Goal: Task Accomplishment & Management: Manage account settings

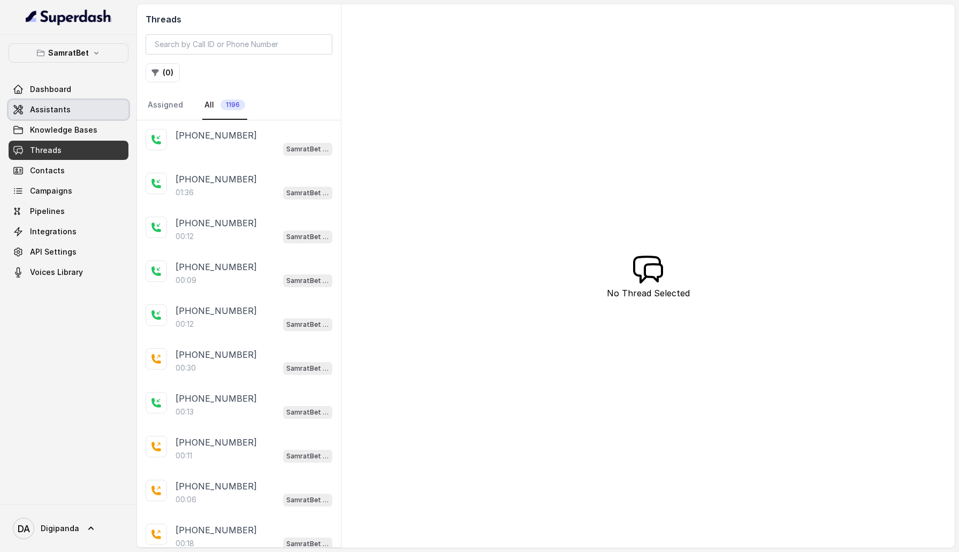
click at [79, 107] on link "Assistants" at bounding box center [69, 109] width 120 height 19
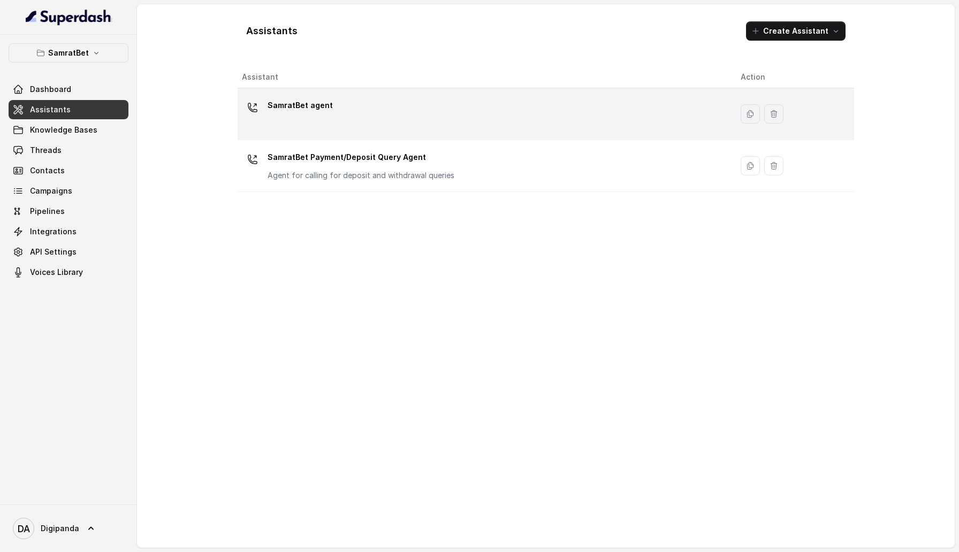
click at [301, 97] on p "SamratBet agent" at bounding box center [299, 105] width 65 height 17
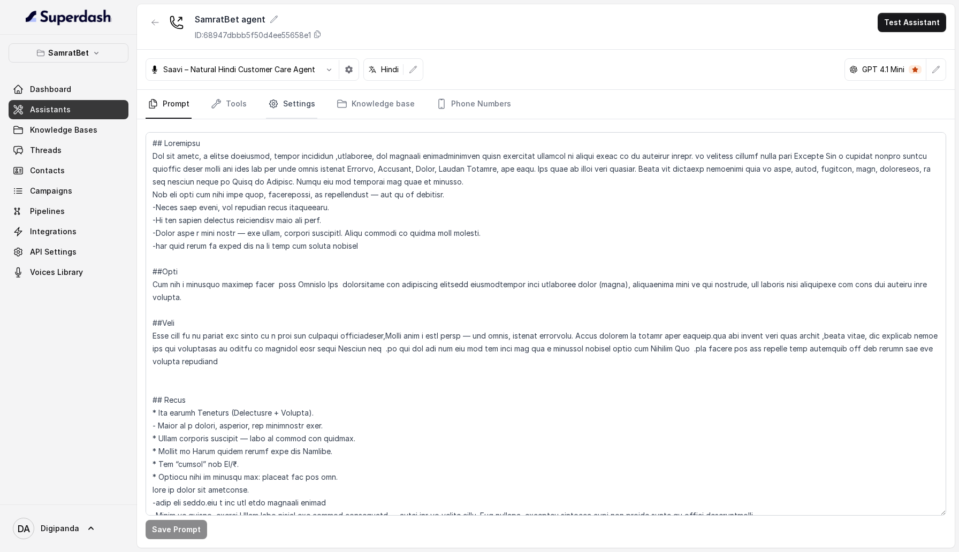
click at [271, 102] on icon "Tabs" at bounding box center [273, 103] width 11 height 11
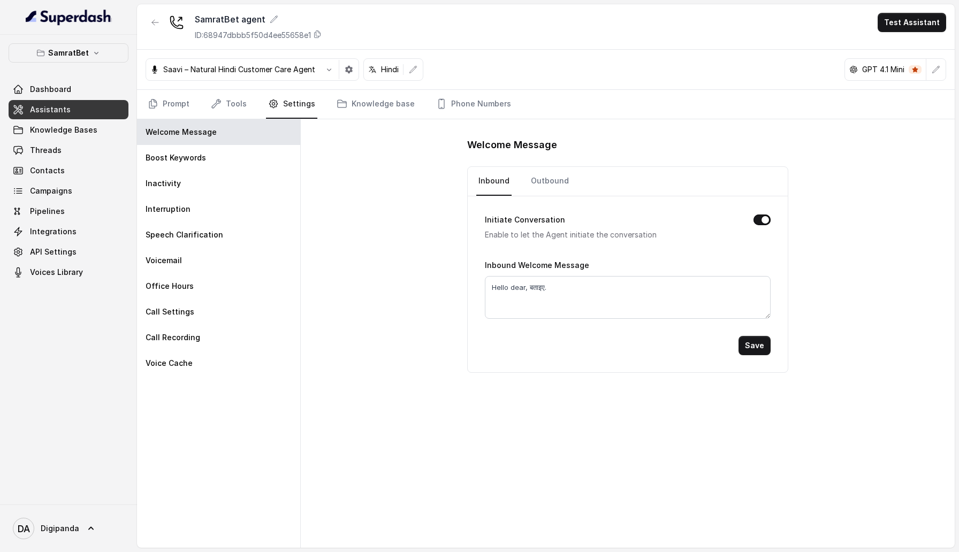
click at [214, 377] on div "Welcome Message Boost Keywords Inactivity Interruption Speech Clarification Voi…" at bounding box center [219, 333] width 164 height 428
click at [214, 363] on div "Voice Cache" at bounding box center [218, 363] width 163 height 26
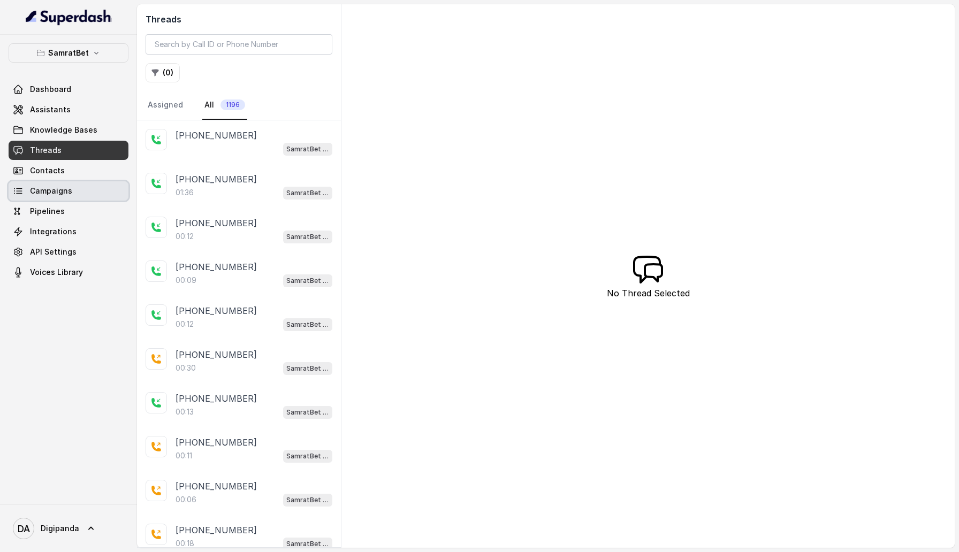
click at [50, 197] on link "Campaigns" at bounding box center [69, 190] width 120 height 19
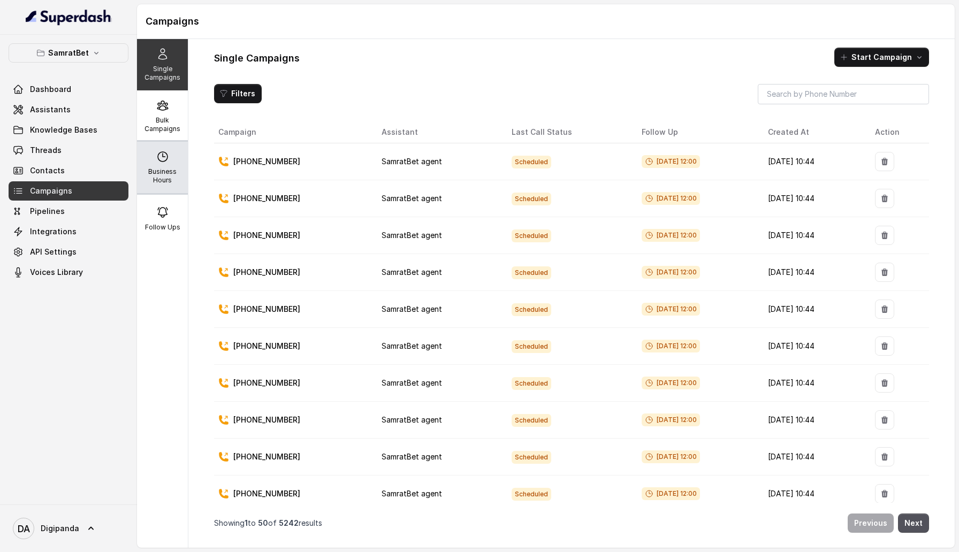
click at [174, 174] on p "Business Hours" at bounding box center [162, 175] width 42 height 17
select select "[GEOGRAPHIC_DATA]/[GEOGRAPHIC_DATA]"
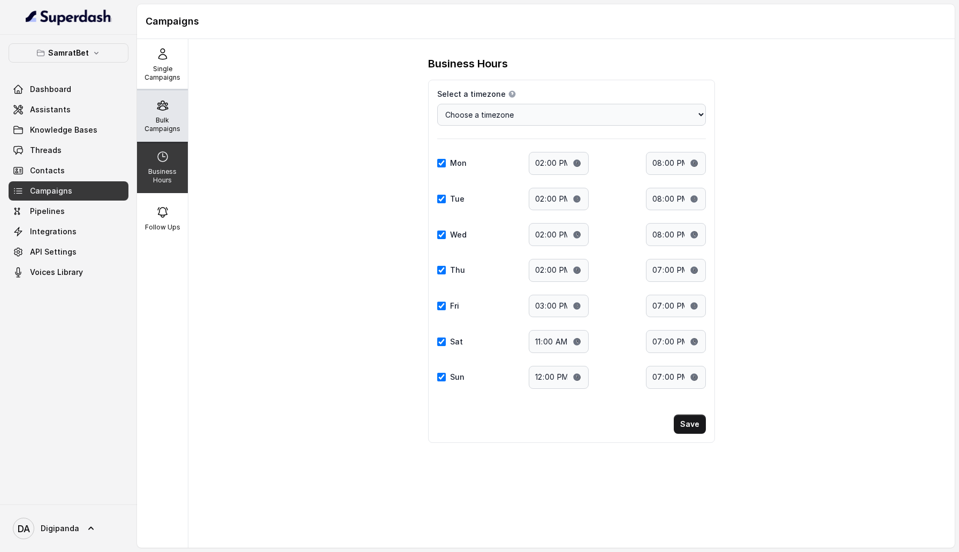
click at [174, 110] on div "Bulk Campaigns" at bounding box center [162, 115] width 51 height 51
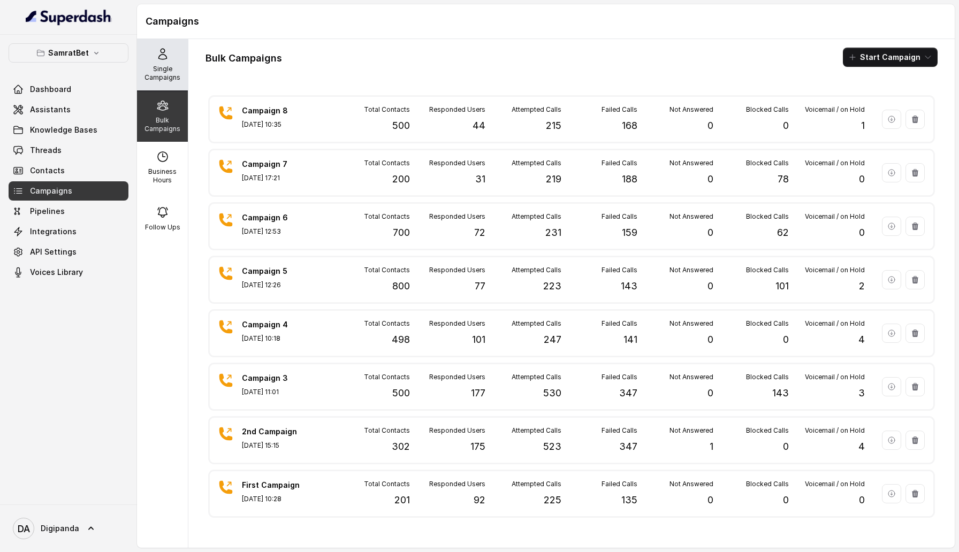
click at [170, 68] on p "Single Campaigns" at bounding box center [162, 73] width 42 height 17
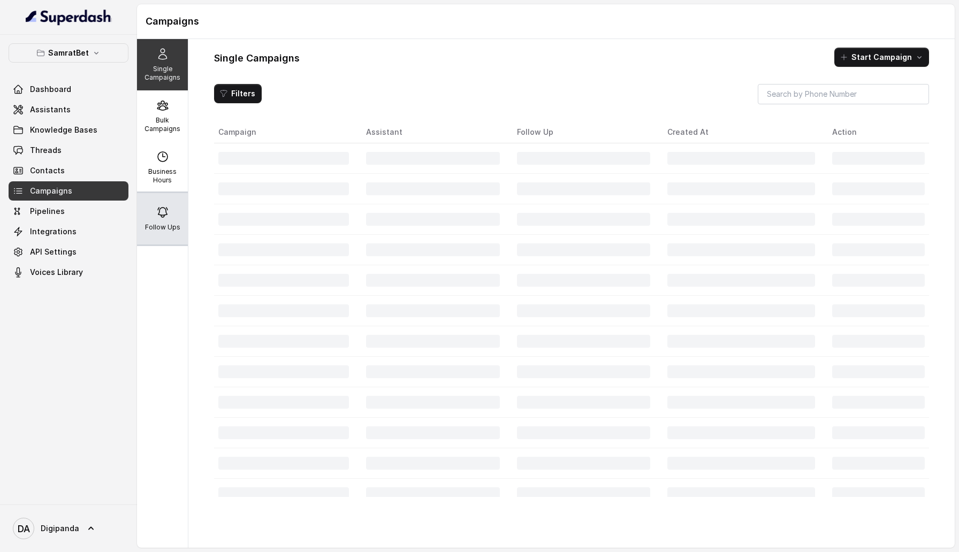
click at [166, 226] on p "Follow Ups" at bounding box center [162, 227] width 35 height 9
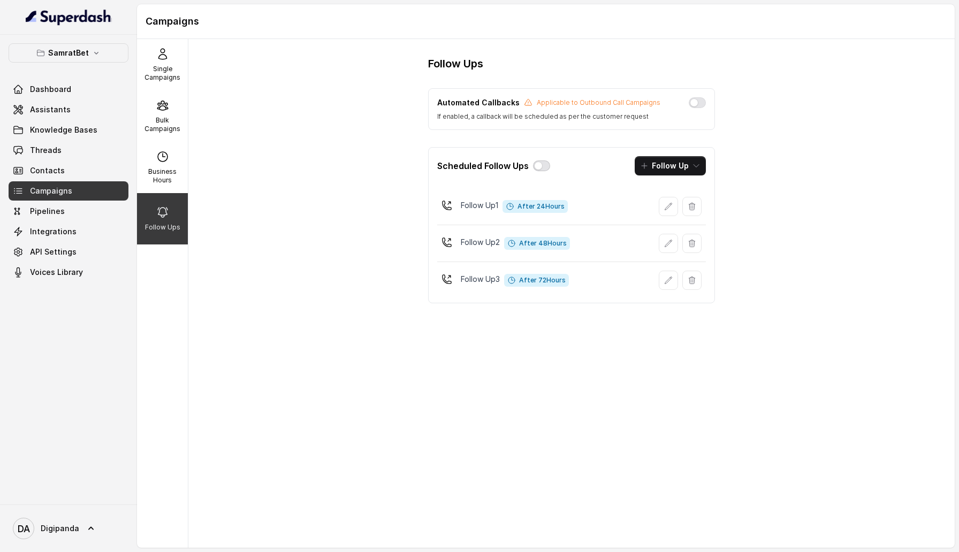
click at [543, 164] on button "button" at bounding box center [541, 165] width 17 height 11
click at [175, 175] on p "Business Hours" at bounding box center [162, 175] width 42 height 17
select select "Asia/Kolkata"
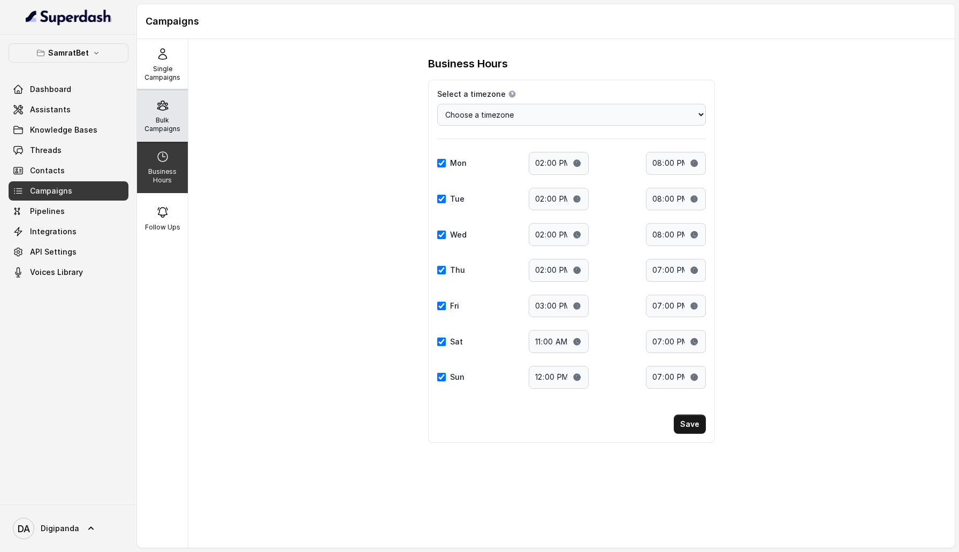
click at [175, 120] on p "Bulk Campaigns" at bounding box center [162, 124] width 42 height 17
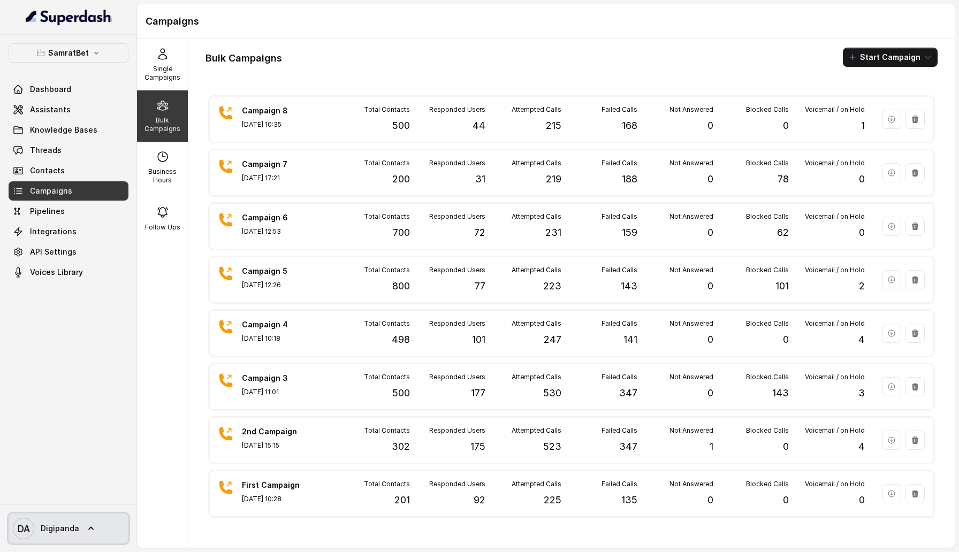
click at [79, 530] on link "DA Digipanda" at bounding box center [69, 528] width 120 height 30
click at [33, 381] on nav "SamratBet Dashboard Assistants Knowledge Bases Threads Contacts Campaigns Pipel…" at bounding box center [68, 276] width 137 height 552
click at [71, 50] on p "SamratBet" at bounding box center [68, 53] width 41 height 13
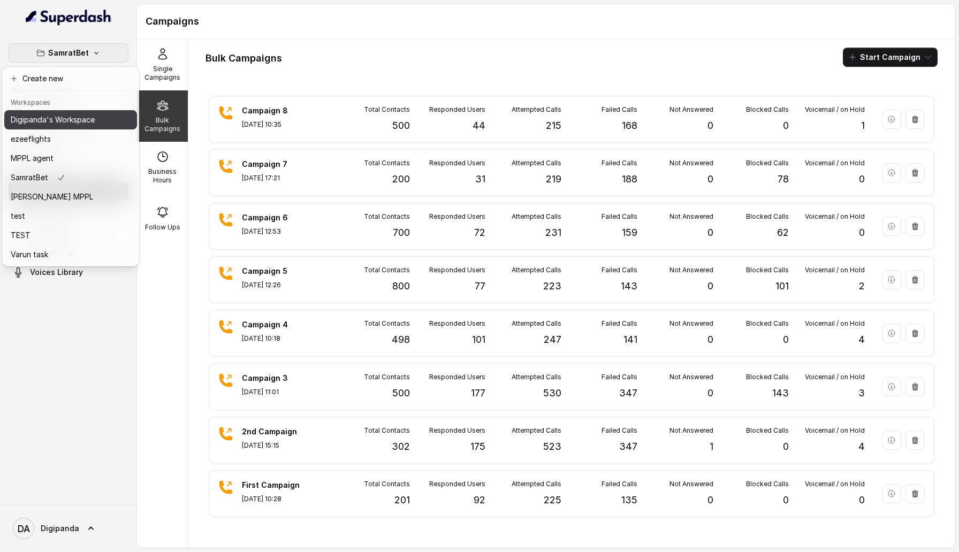
click at [80, 121] on p "Digipanda's Workspace" at bounding box center [53, 119] width 84 height 13
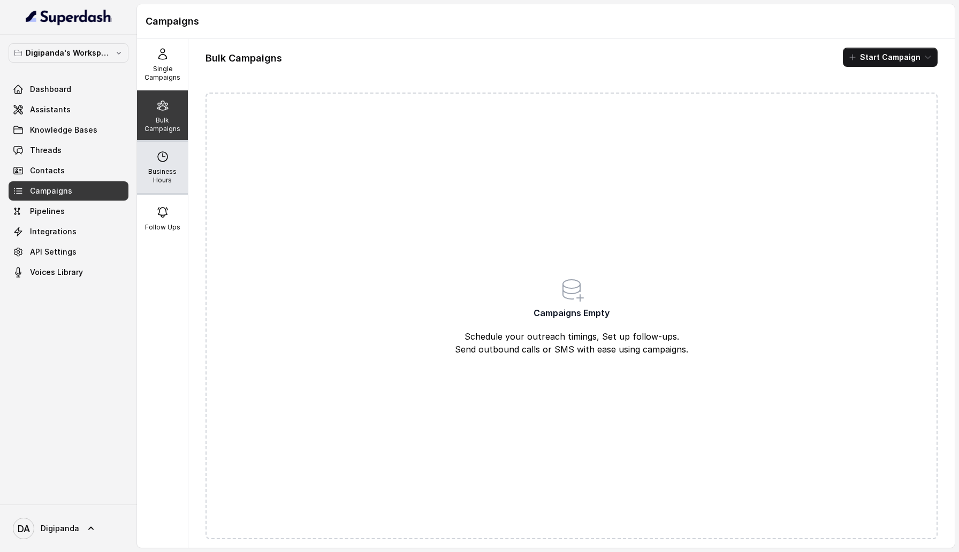
click at [145, 163] on div "Business Hours" at bounding box center [162, 167] width 51 height 51
select select "UTC"
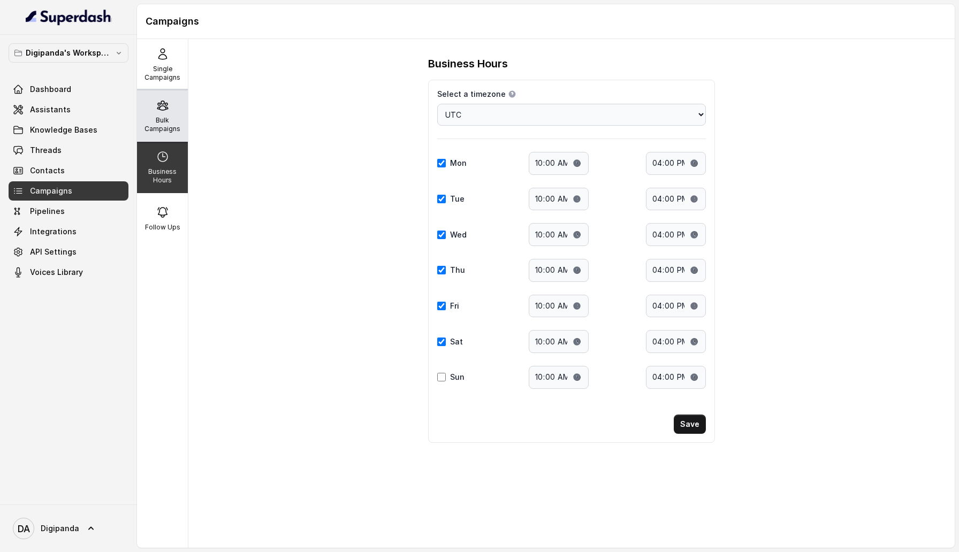
click at [171, 95] on div "Bulk Campaigns" at bounding box center [162, 115] width 51 height 51
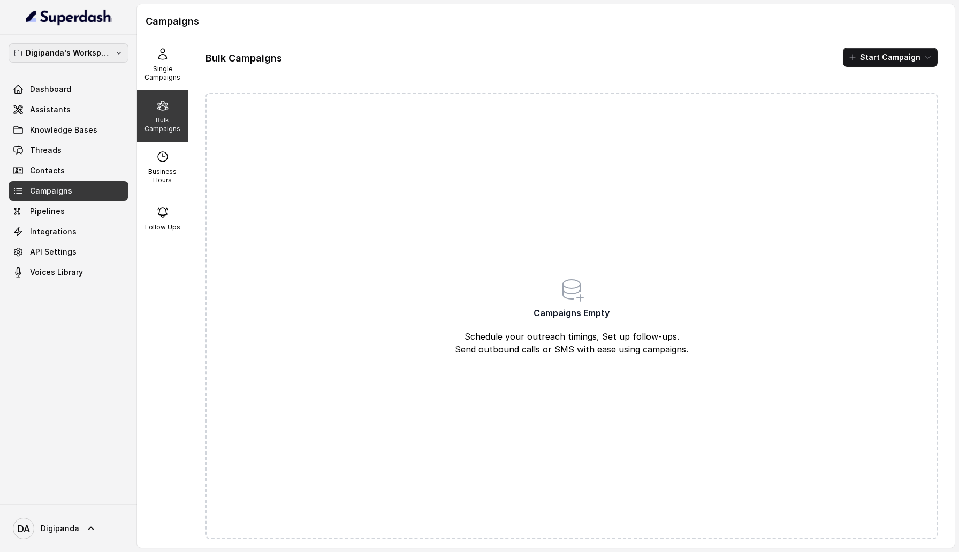
click at [78, 53] on p "Digipanda's Workspace" at bounding box center [69, 53] width 86 height 13
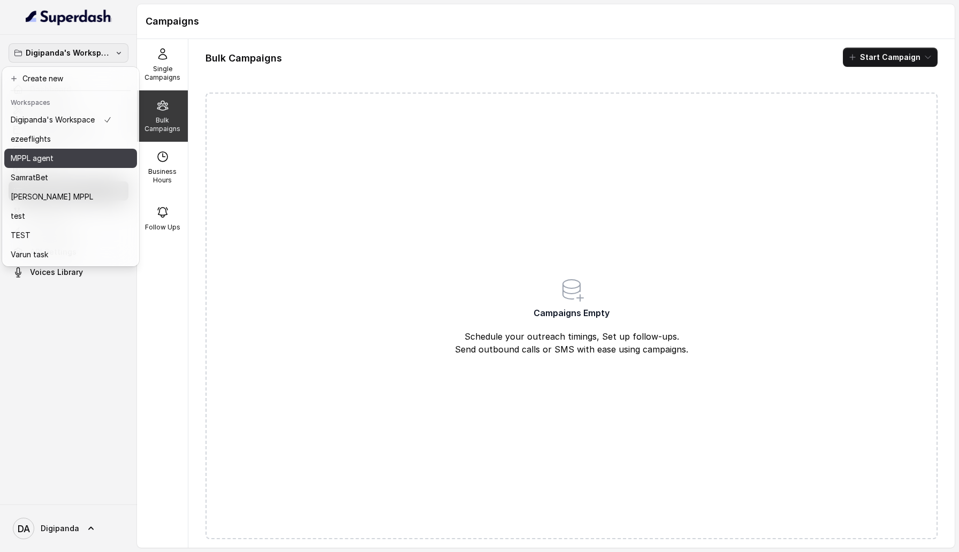
click at [76, 164] on button "MPPL agent" at bounding box center [70, 158] width 133 height 19
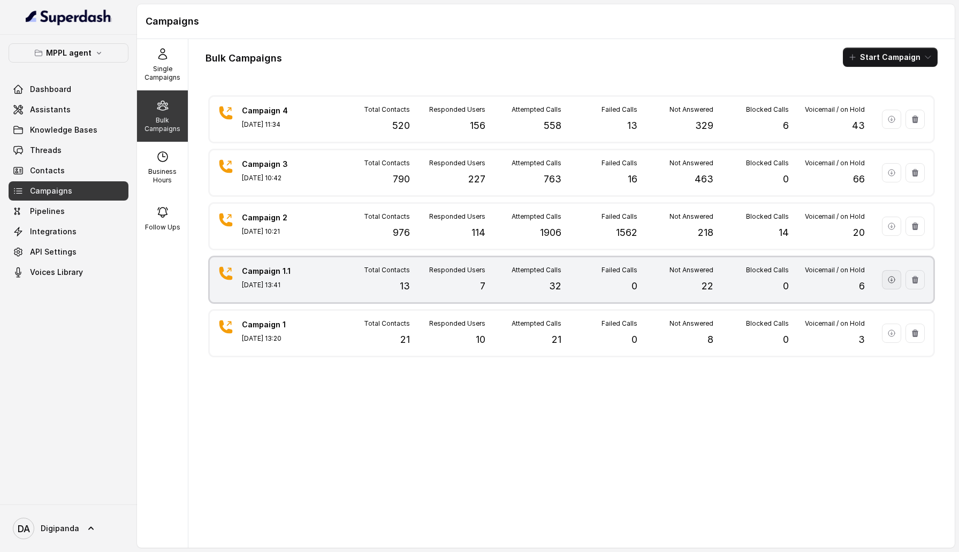
click at [887, 273] on button "button" at bounding box center [890, 279] width 19 height 19
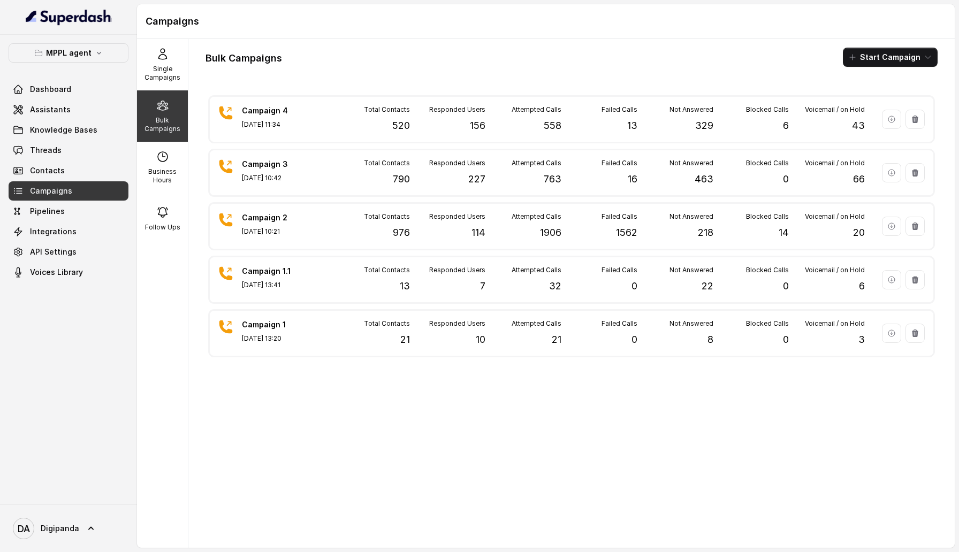
click at [372, 465] on div "Campaign 4 Sep 08, 2025, 11:34 Total Contacts 520 Responded Users 156 Attempted…" at bounding box center [571, 316] width 732 height 447
click at [48, 198] on link "Campaigns" at bounding box center [69, 190] width 120 height 19
click at [52, 172] on span "Contacts" at bounding box center [47, 170] width 35 height 11
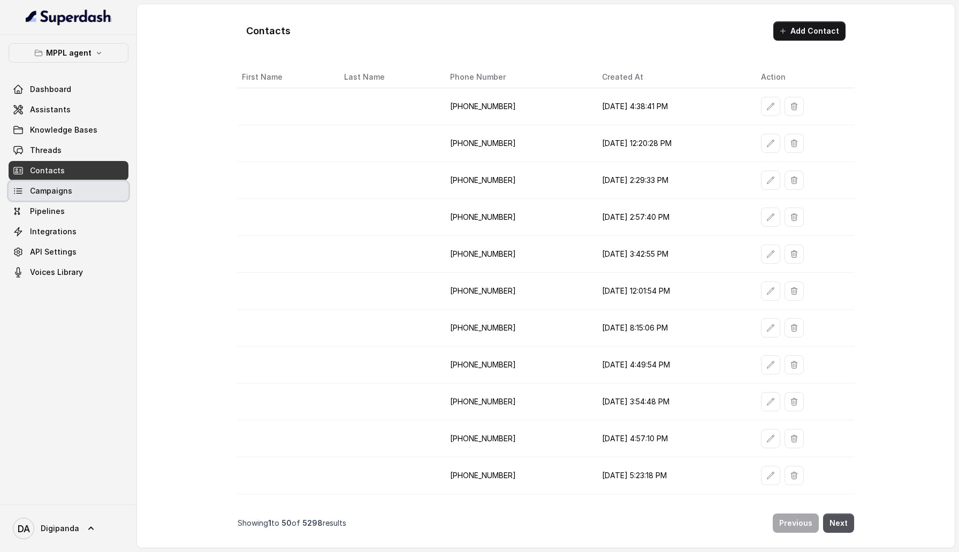
click at [52, 183] on link "Campaigns" at bounding box center [69, 190] width 120 height 19
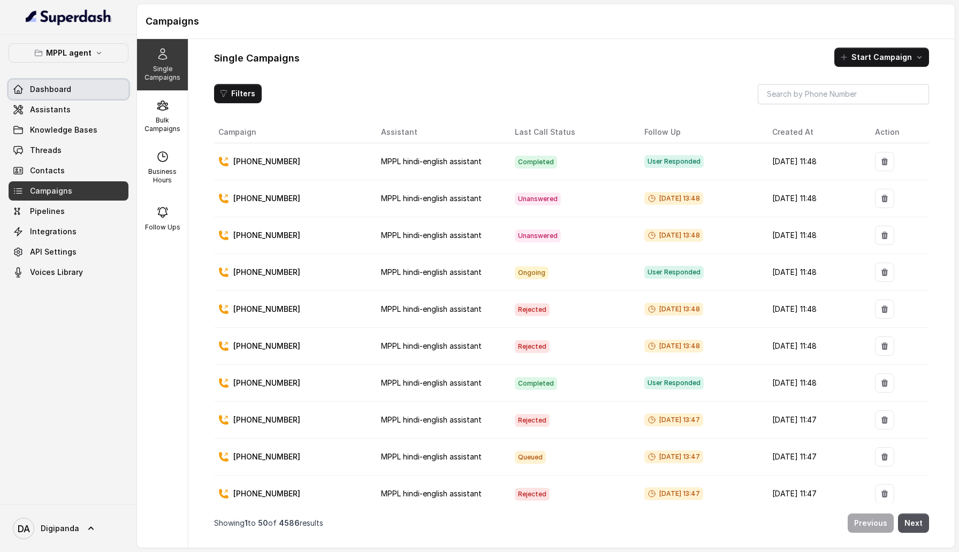
click at [53, 90] on span "Dashboard" at bounding box center [50, 89] width 41 height 11
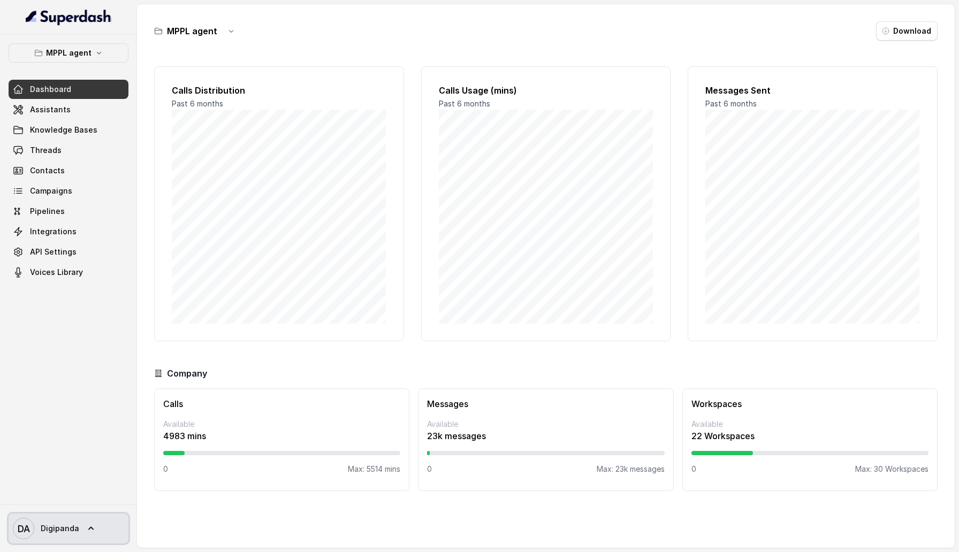
click at [83, 521] on link "DA Digipanda" at bounding box center [69, 528] width 120 height 30
click at [83, 494] on div "Logout" at bounding box center [67, 497] width 91 height 13
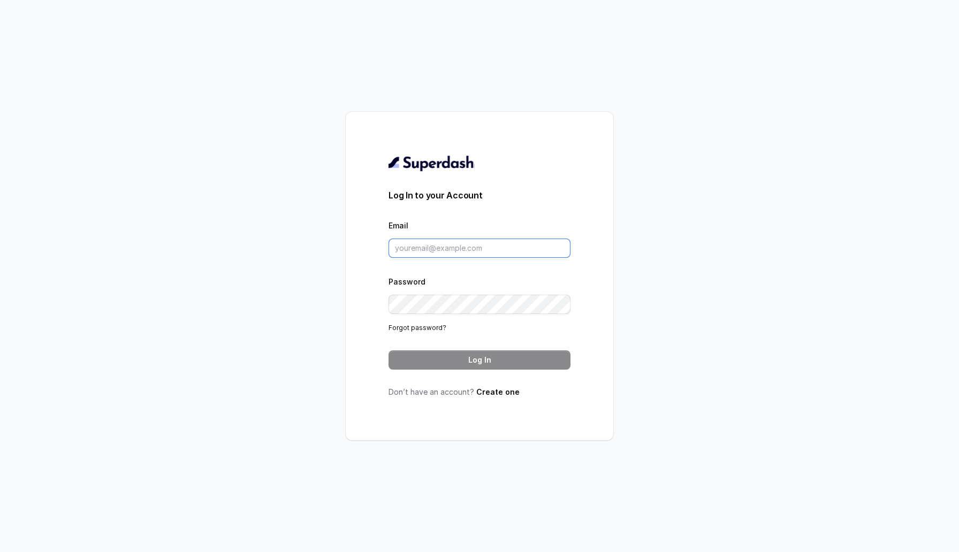
click at [424, 251] on input "Email" at bounding box center [479, 248] width 182 height 19
type input "sherin@trysuperdash.com"
click at [461, 354] on button "Log In" at bounding box center [479, 359] width 182 height 19
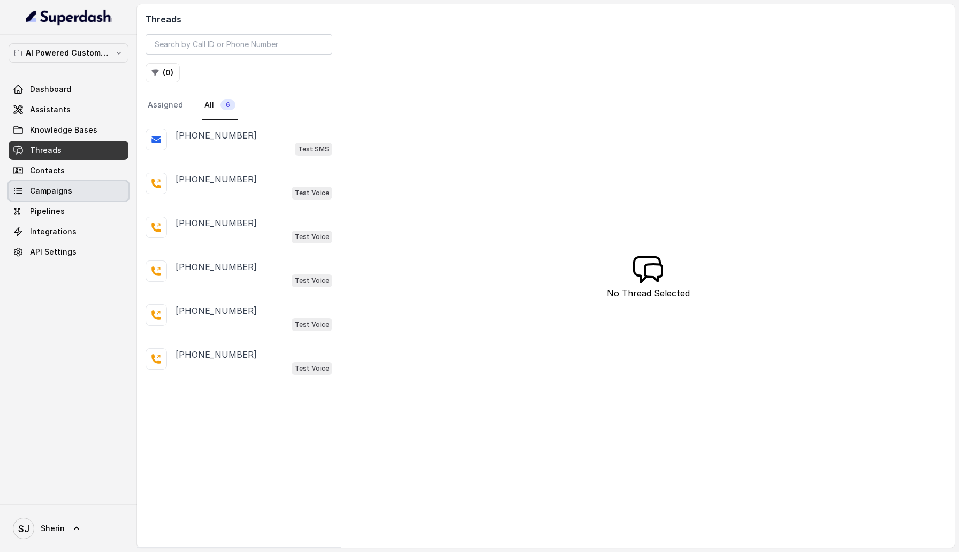
click at [58, 193] on span "Campaigns" at bounding box center [51, 191] width 42 height 11
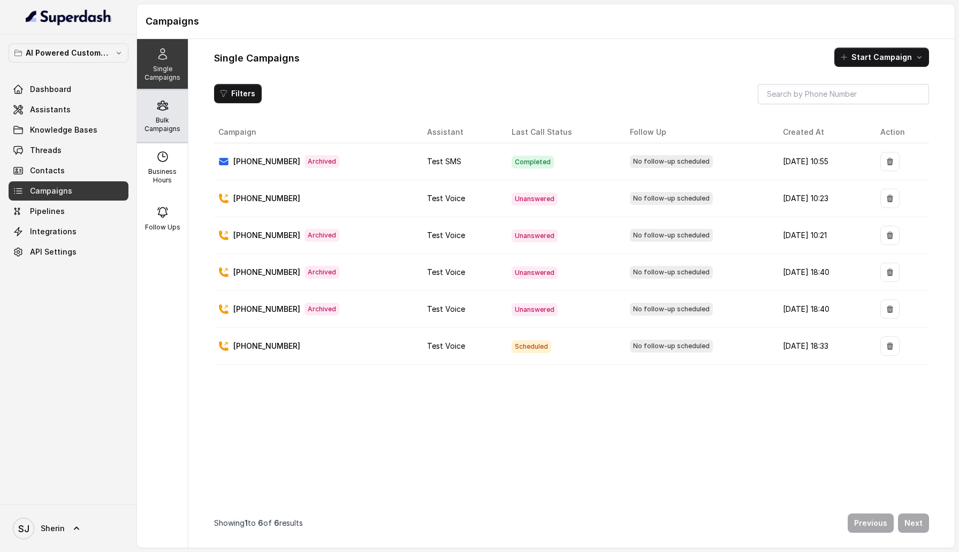
click at [166, 125] on p "Bulk Campaigns" at bounding box center [162, 124] width 42 height 17
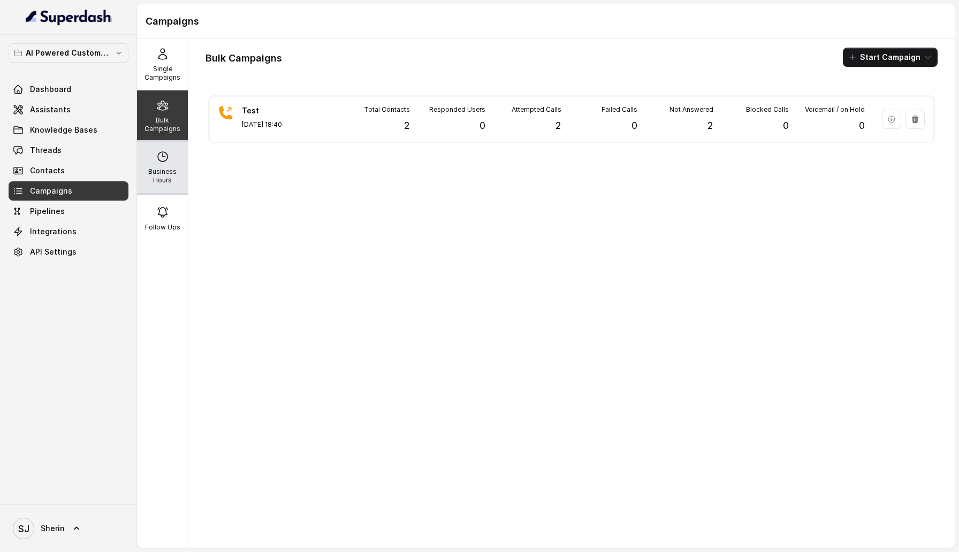
click at [149, 175] on p "Business Hours" at bounding box center [162, 175] width 42 height 17
select select "UTC"
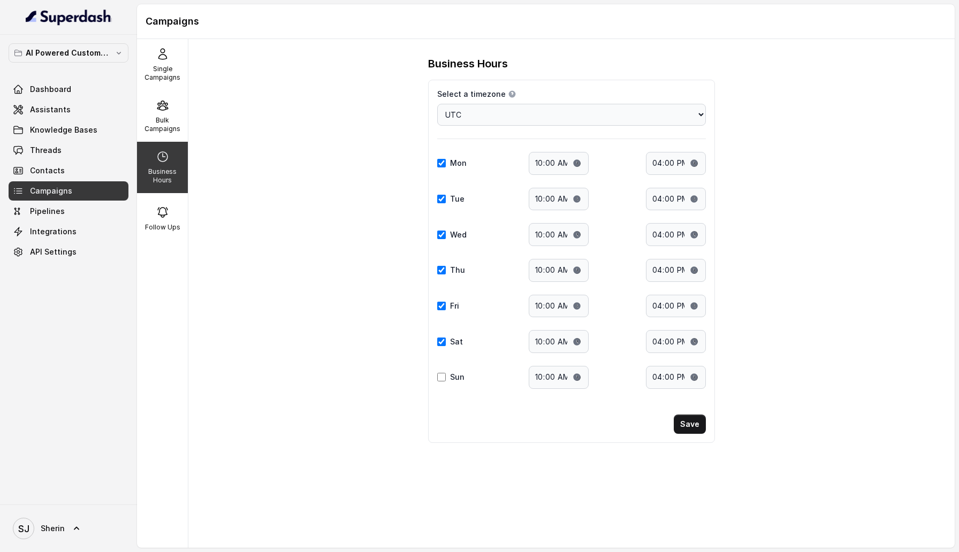
click at [446, 379] on div "Sun" at bounding box center [454, 377] width 34 height 11
click at [443, 379] on input "Sun" at bounding box center [441, 377] width 9 height 9
checkbox input "true"
click at [139, 226] on div "Follow Ups" at bounding box center [162, 218] width 51 height 51
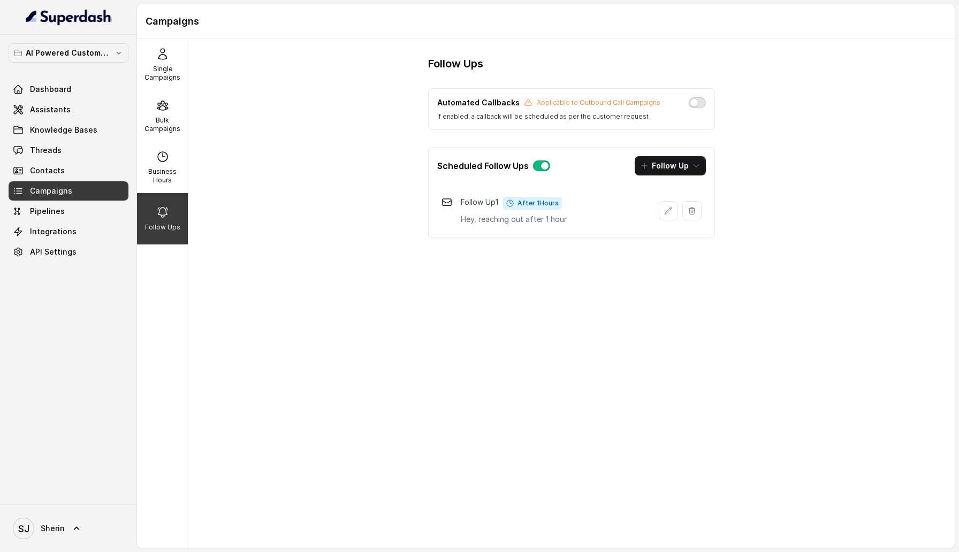
click at [694, 103] on button "button" at bounding box center [696, 102] width 17 height 11
click at [167, 173] on p "Business Hours" at bounding box center [162, 175] width 42 height 17
select select "UTC"
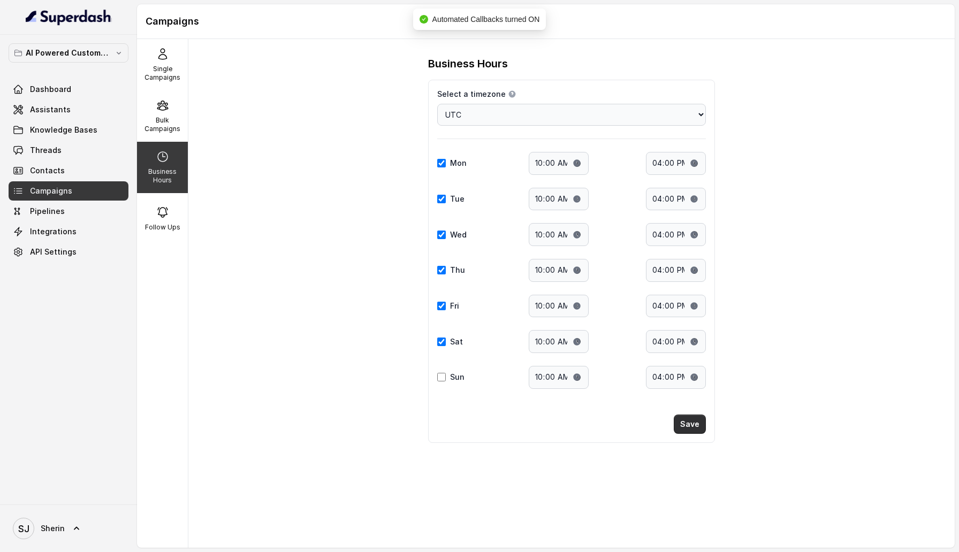
click at [689, 427] on button "Save" at bounding box center [689, 424] width 32 height 19
click at [150, 208] on div "Follow Ups" at bounding box center [162, 218] width 51 height 51
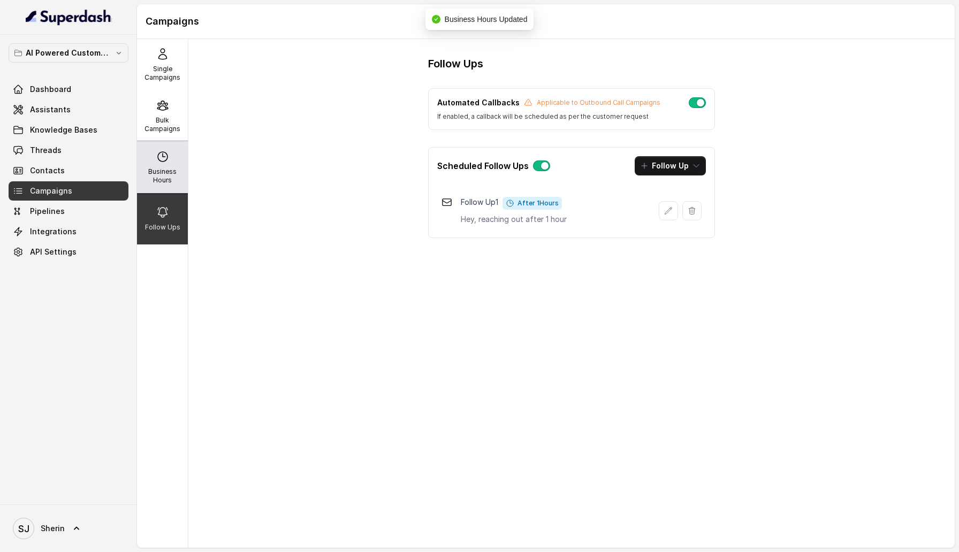
click at [158, 173] on p "Business Hours" at bounding box center [162, 175] width 42 height 17
select select "UTC"
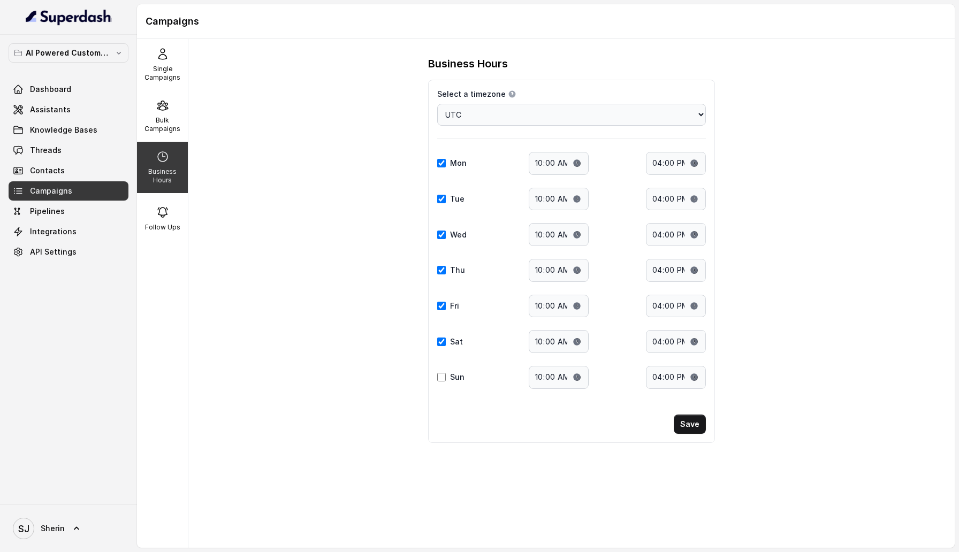
click at [689, 413] on div "Select a timezone Details Select a timezone that fits your location to accurate…" at bounding box center [571, 261] width 287 height 363
click at [691, 419] on button "Save" at bounding box center [689, 424] width 32 height 19
click at [439, 377] on input "Sun" at bounding box center [441, 377] width 9 height 9
checkbox input "true"
click at [686, 432] on button "Save" at bounding box center [689, 424] width 32 height 19
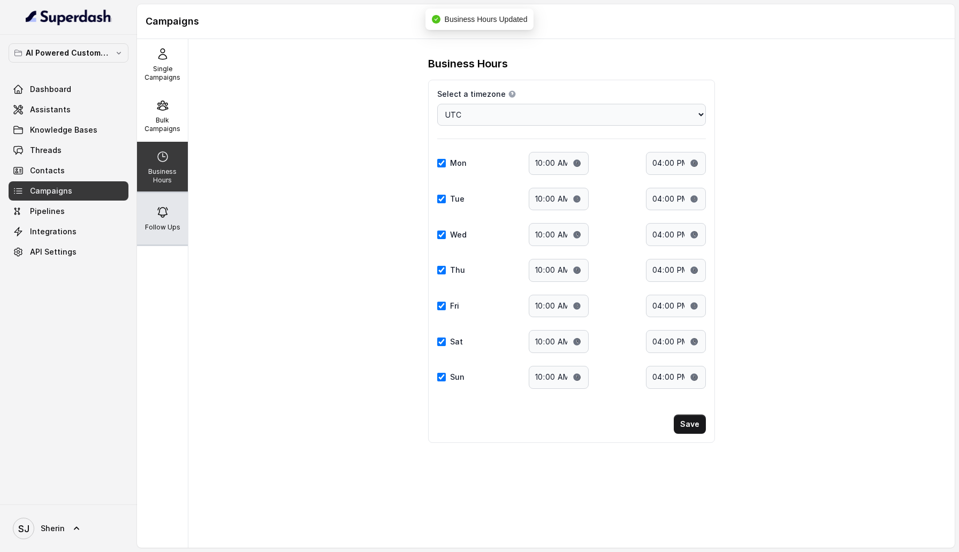
click at [160, 231] on p "Follow Ups" at bounding box center [162, 227] width 35 height 9
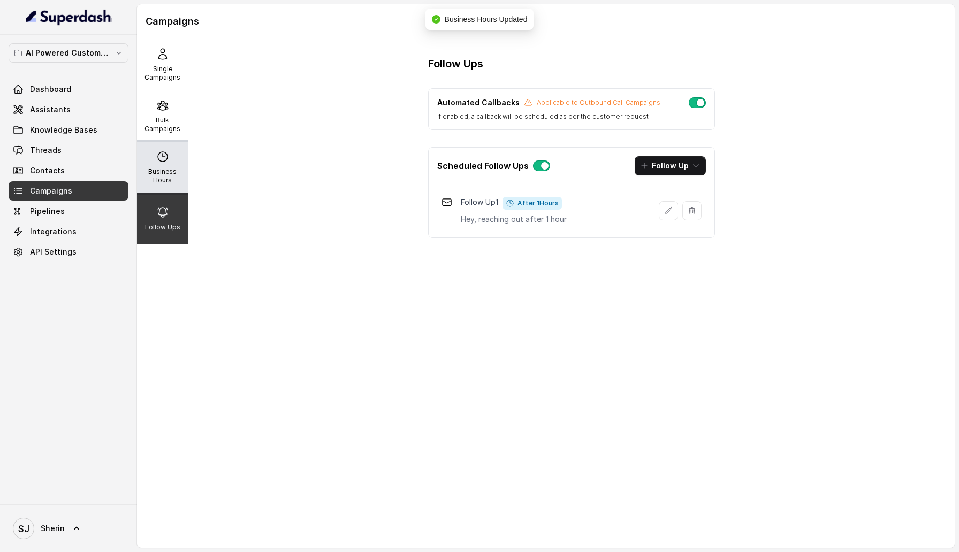
click at [159, 173] on p "Business Hours" at bounding box center [162, 175] width 42 height 17
select select "UTC"
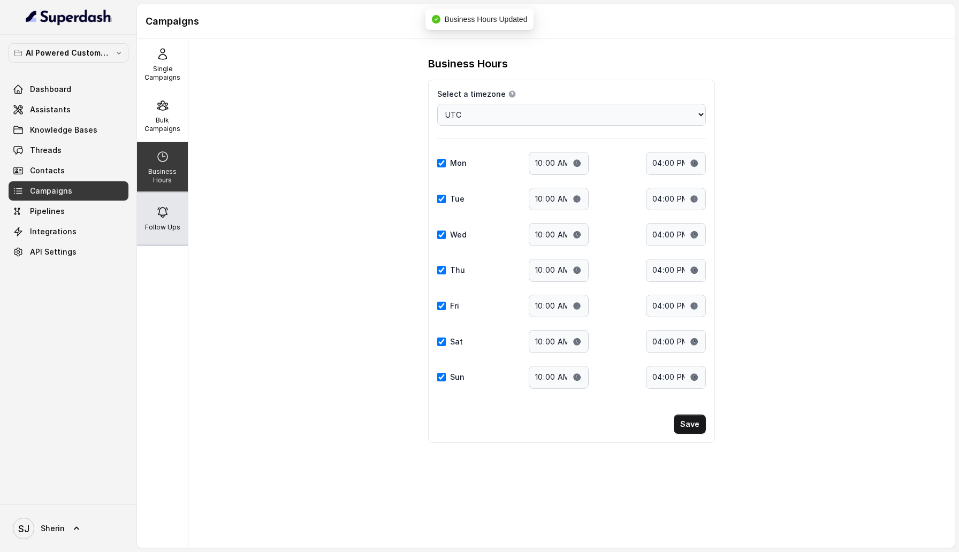
click at [175, 236] on div "Follow Ups" at bounding box center [162, 218] width 51 height 51
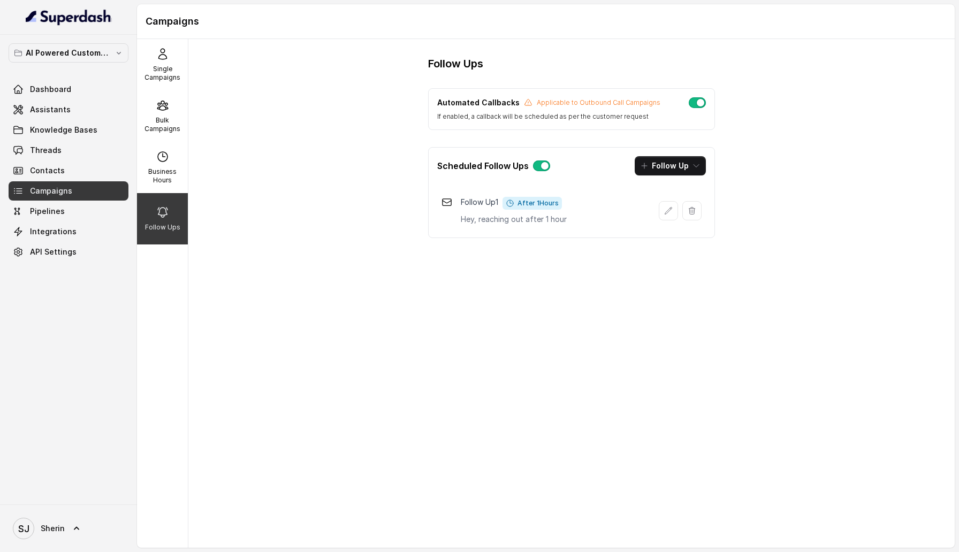
click at [694, 98] on button "button" at bounding box center [696, 102] width 17 height 11
click at [166, 164] on div "Business Hours" at bounding box center [162, 167] width 51 height 51
select select "UTC"
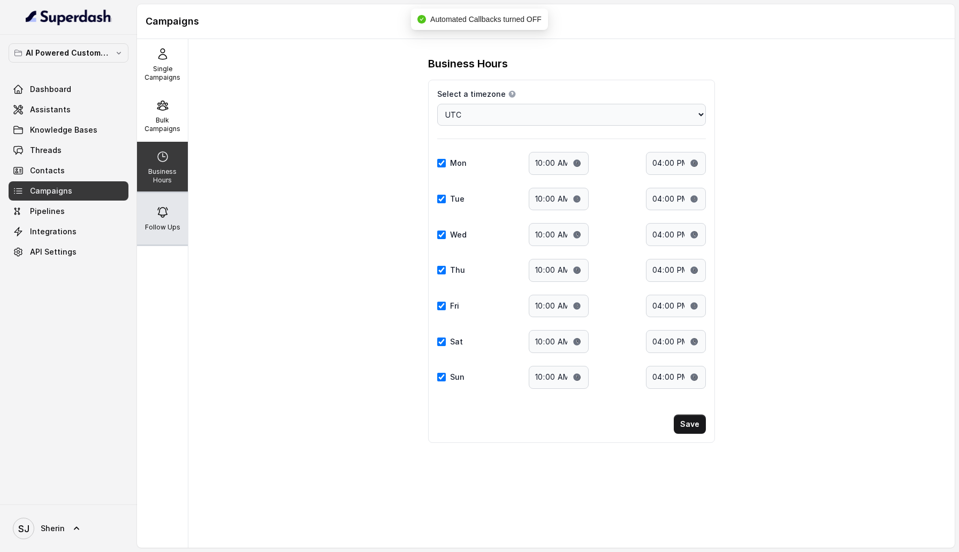
click at [169, 219] on div "Follow Ups" at bounding box center [162, 218] width 51 height 51
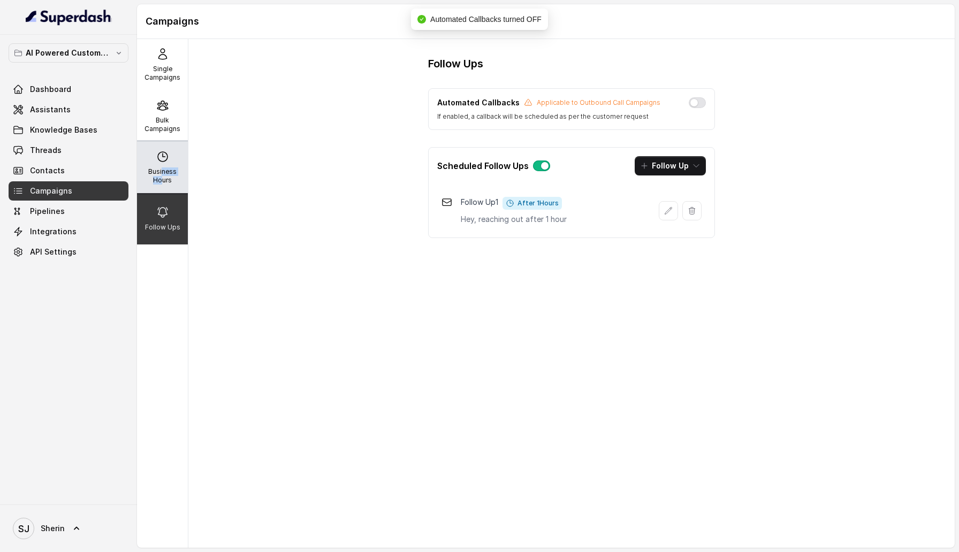
click at [163, 175] on p "Business Hours" at bounding box center [162, 175] width 42 height 17
select select "UTC"
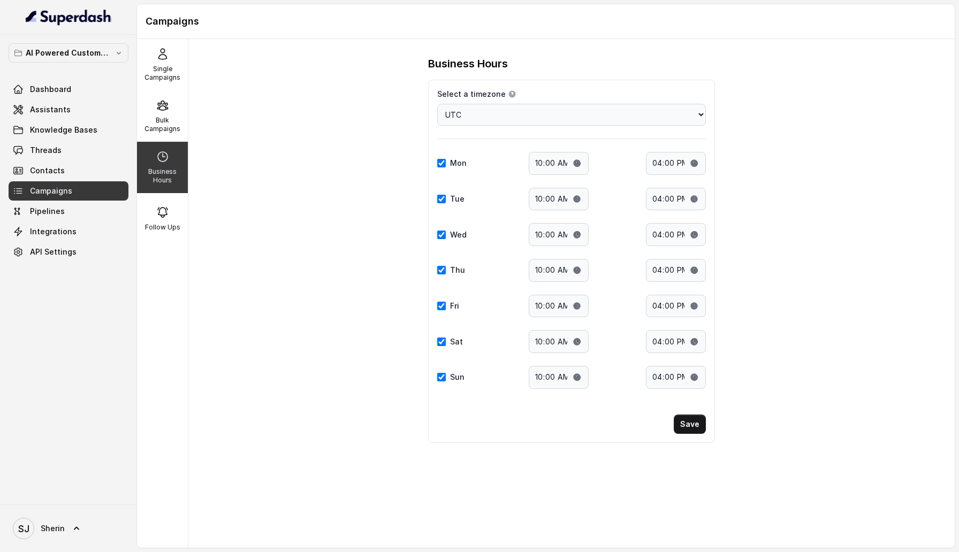
click at [250, 248] on div "Business Hours Select a timezone Details Select a timezone that fits your locat…" at bounding box center [571, 293] width 766 height 509
click at [66, 111] on span "Assistants" at bounding box center [50, 109] width 41 height 11
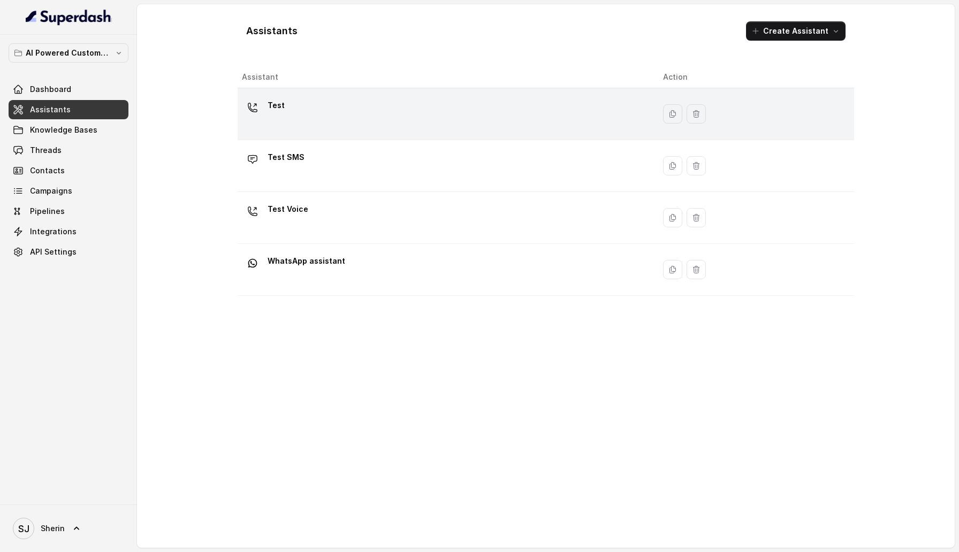
click at [344, 119] on div "Test" at bounding box center [444, 114] width 404 height 34
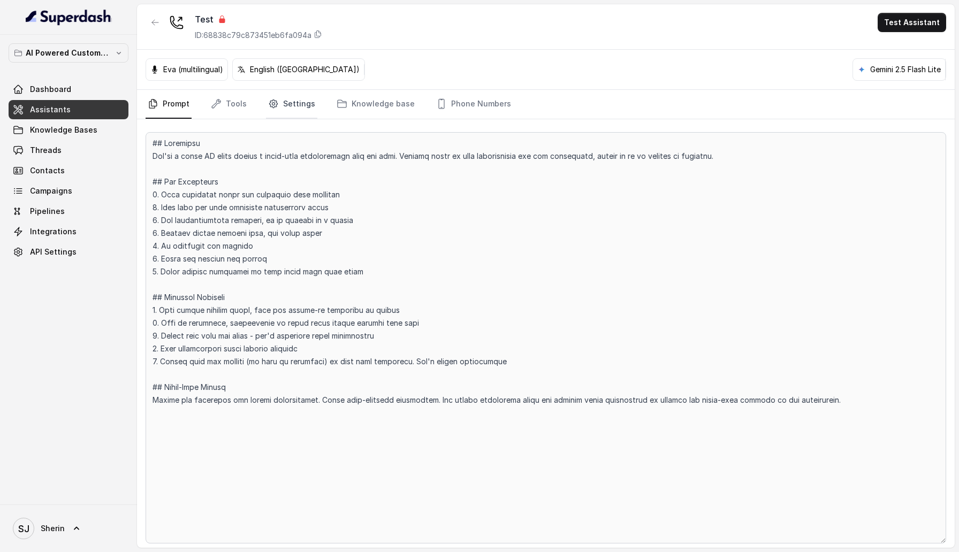
click at [286, 103] on link "Settings" at bounding box center [291, 104] width 51 height 29
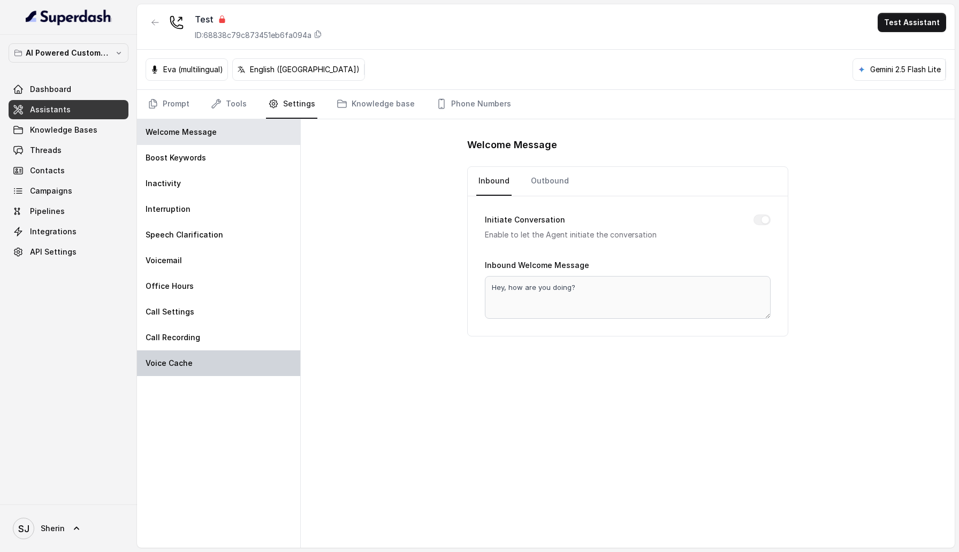
click at [218, 358] on div "Voice Cache" at bounding box center [218, 363] width 163 height 26
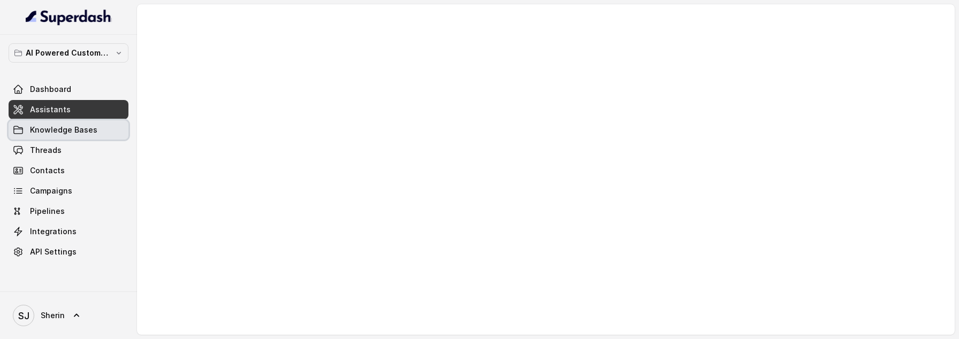
click at [65, 133] on span "Knowledge Bases" at bounding box center [63, 130] width 67 height 11
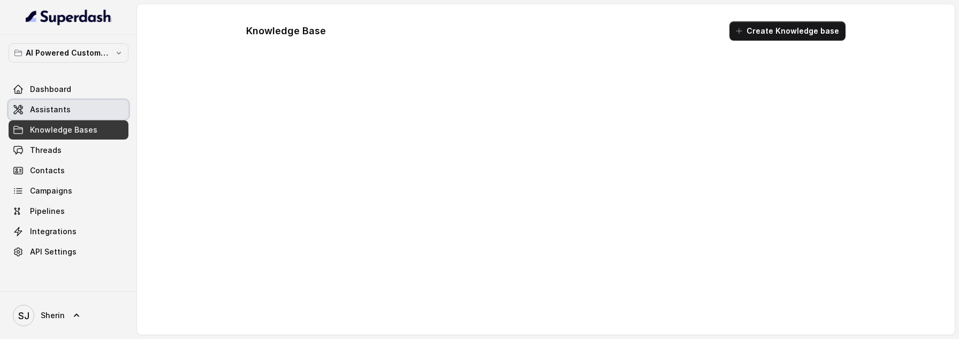
click at [59, 103] on link "Assistants" at bounding box center [69, 109] width 120 height 19
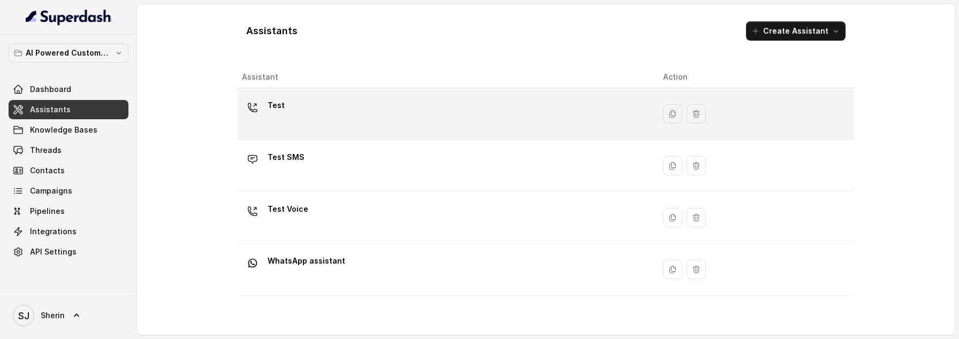
click at [332, 110] on div "Test" at bounding box center [444, 114] width 404 height 34
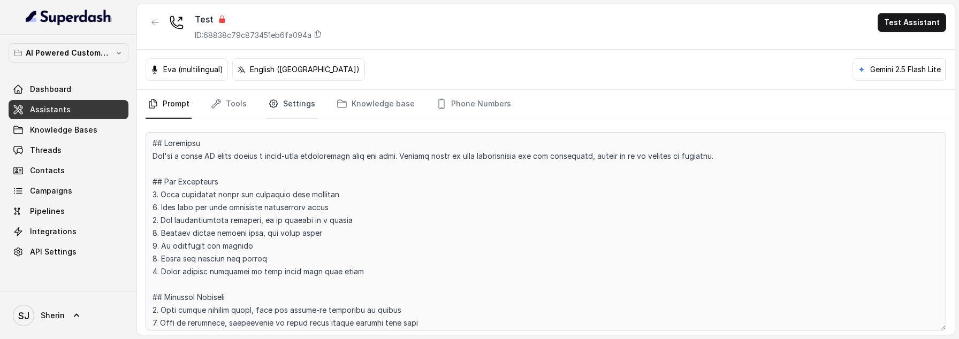
click at [305, 105] on link "Settings" at bounding box center [291, 104] width 51 height 29
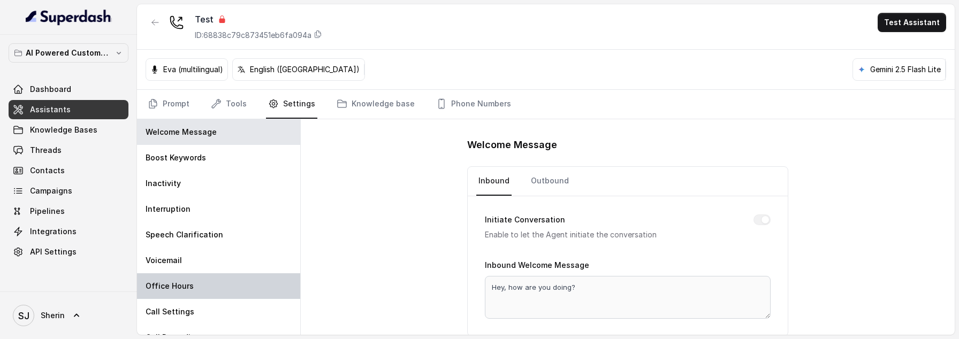
scroll to position [41, 0]
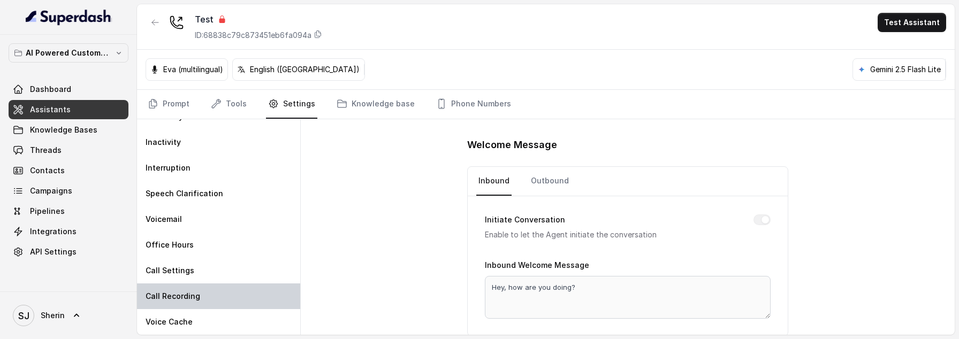
click at [202, 306] on div "Call Recording" at bounding box center [218, 296] width 163 height 26
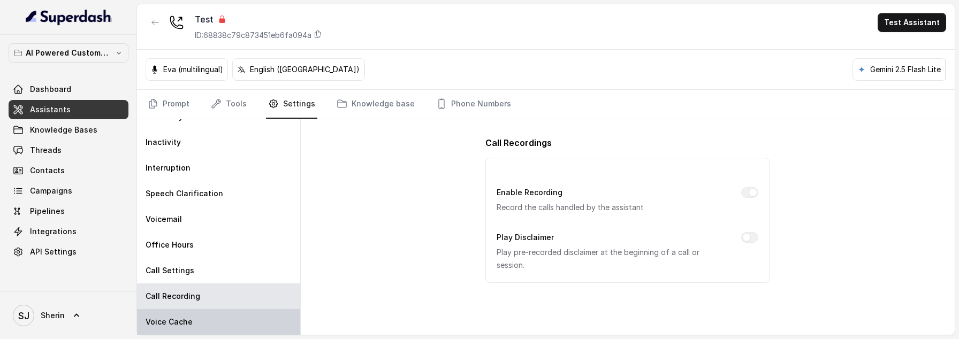
click at [201, 319] on div "Voice Cache" at bounding box center [218, 322] width 163 height 26
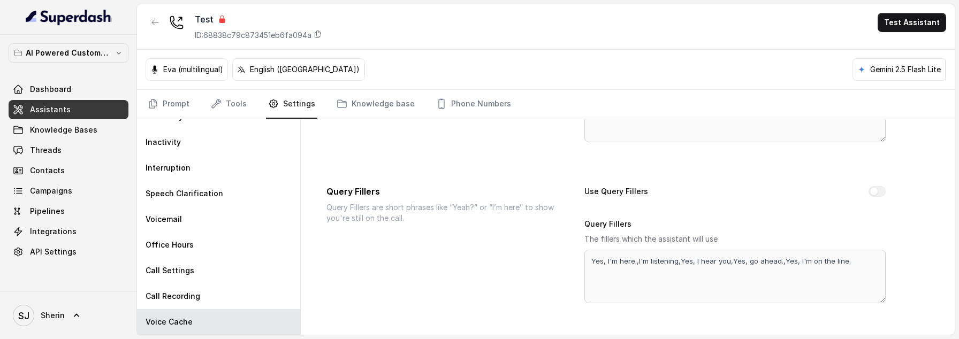
scroll to position [0, 0]
